Goal: Task Accomplishment & Management: Use online tool/utility

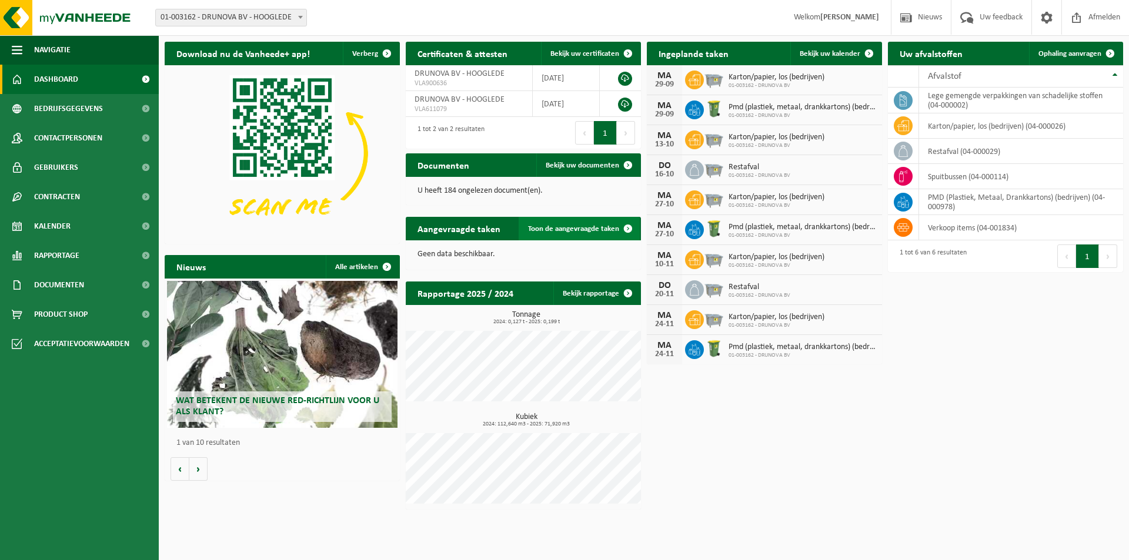
click at [565, 231] on span "Toon de aangevraagde taken" at bounding box center [573, 229] width 91 height 8
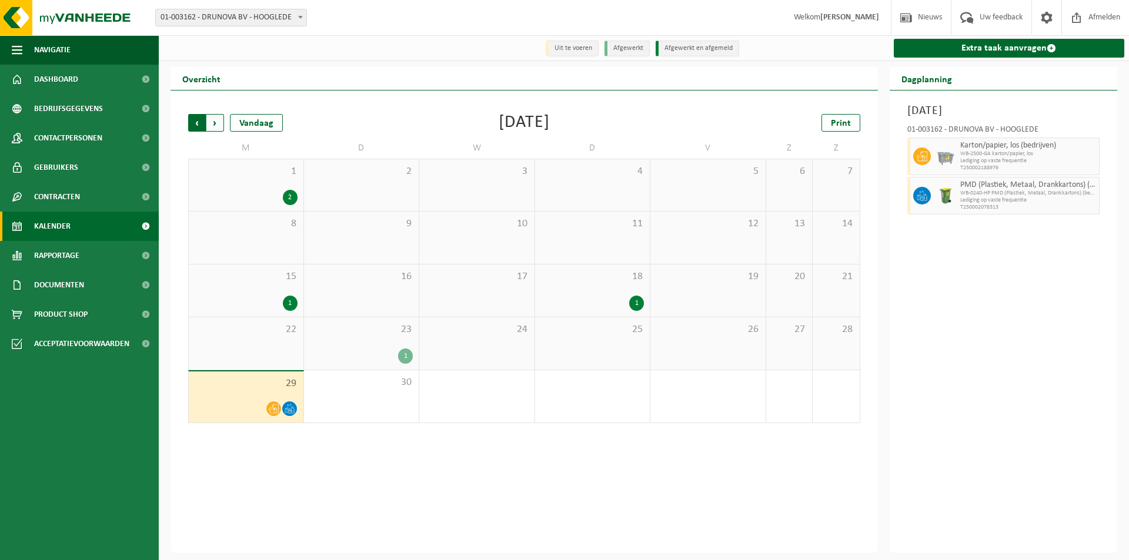
click at [216, 123] on span "Volgende" at bounding box center [215, 123] width 18 height 18
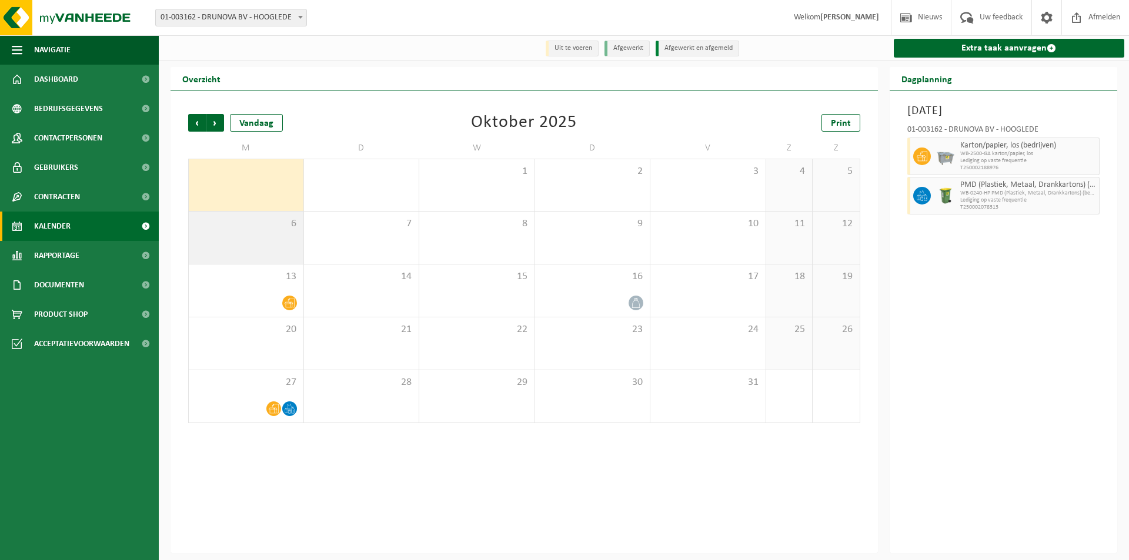
click at [248, 243] on div "6" at bounding box center [246, 238] width 115 height 52
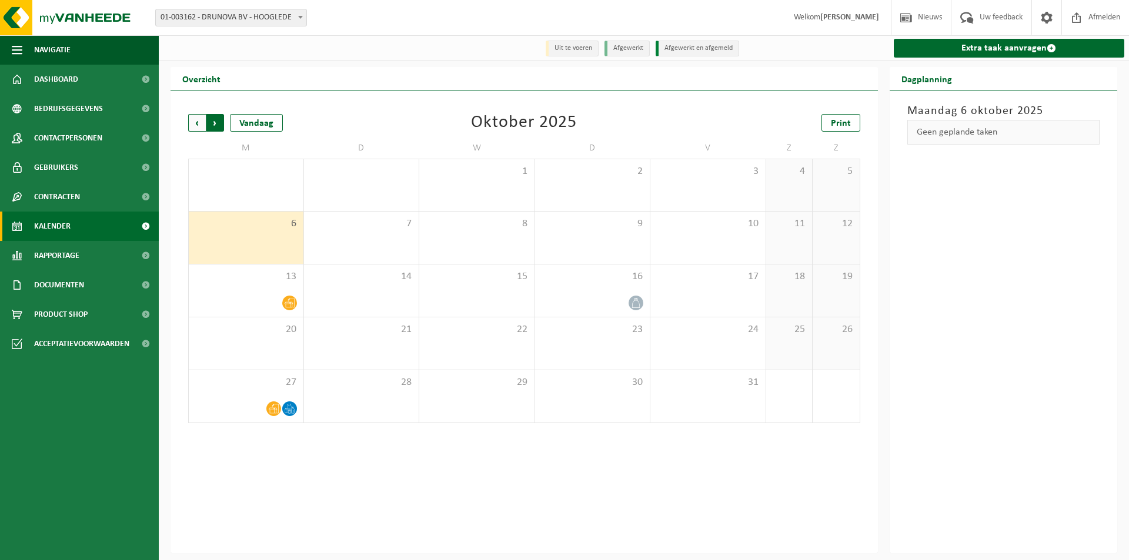
click at [191, 126] on span "Vorige" at bounding box center [197, 123] width 18 height 18
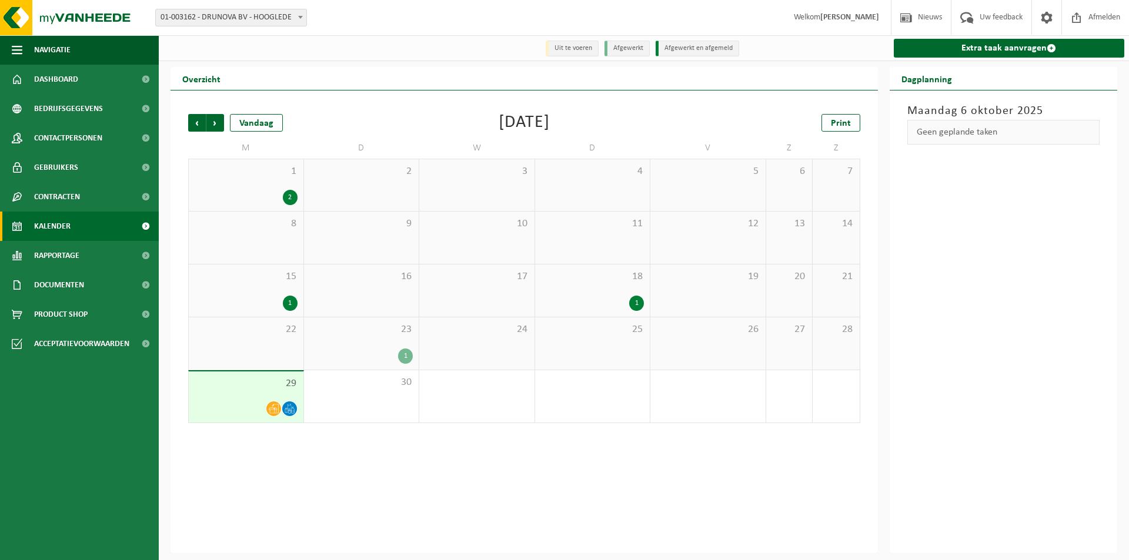
click at [407, 359] on div "1" at bounding box center [405, 356] width 15 height 15
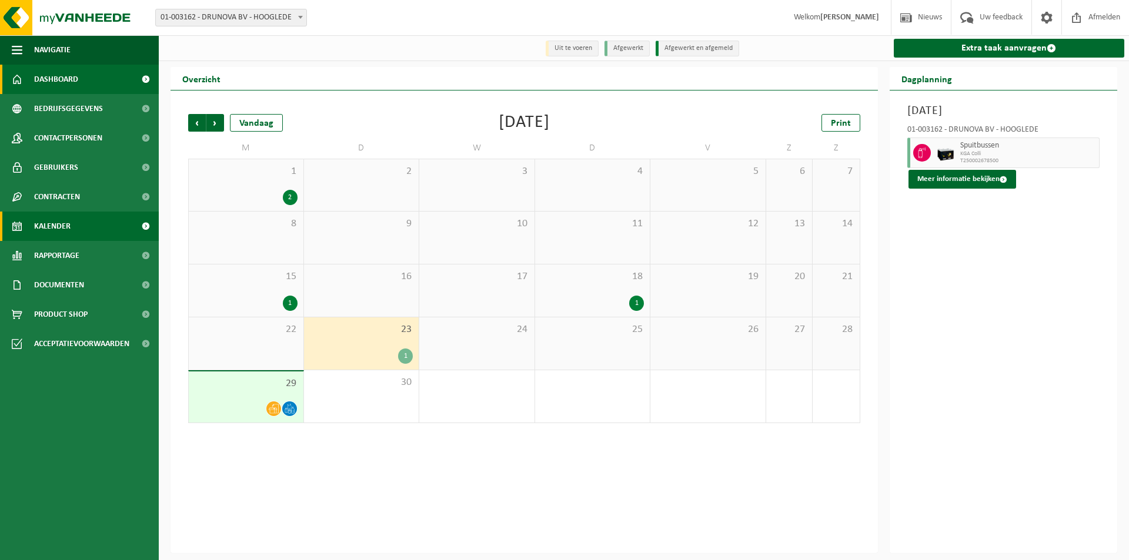
click at [104, 89] on link "Dashboard" at bounding box center [79, 79] width 159 height 29
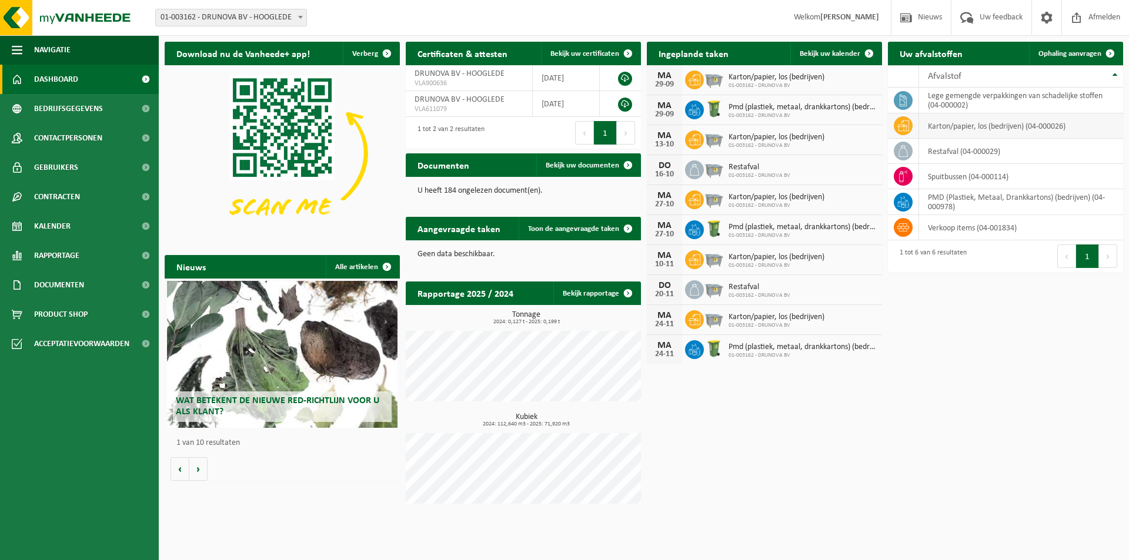
click at [1017, 128] on td "karton/papier, los (bedrijven) (04-000026)" at bounding box center [1021, 125] width 204 height 25
click at [907, 125] on icon at bounding box center [903, 126] width 12 height 12
click at [1101, 53] on span at bounding box center [1110, 54] width 24 height 24
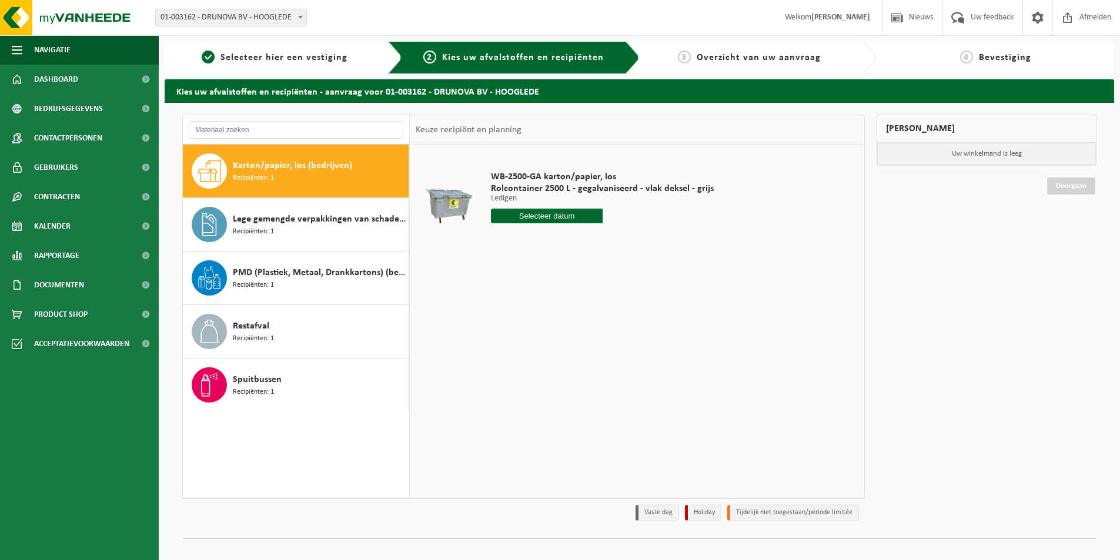
click at [559, 213] on input "text" at bounding box center [547, 216] width 112 height 15
click at [628, 242] on icon at bounding box center [624, 242] width 19 height 19
